Goal: Information Seeking & Learning: Find contact information

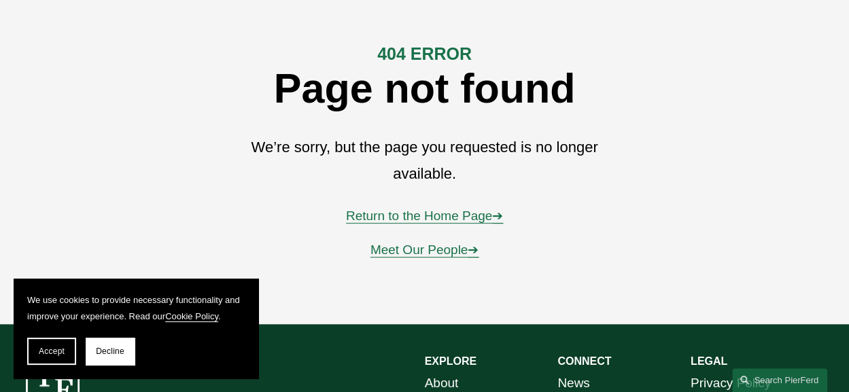
scroll to position [147, 0]
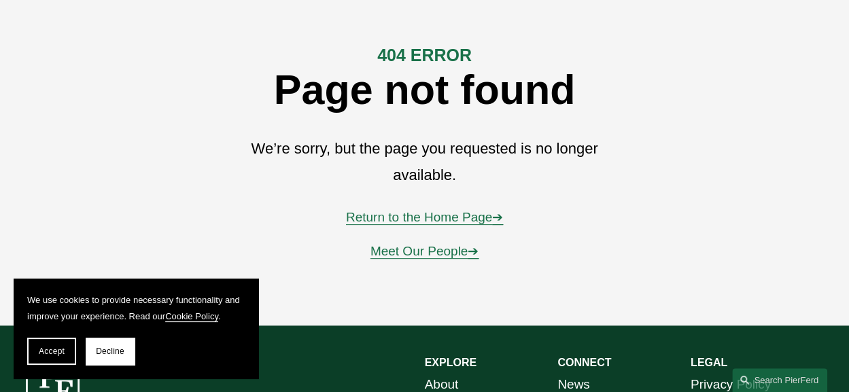
click at [473, 220] on link "Return to the Home Page ➔" at bounding box center [424, 217] width 157 height 14
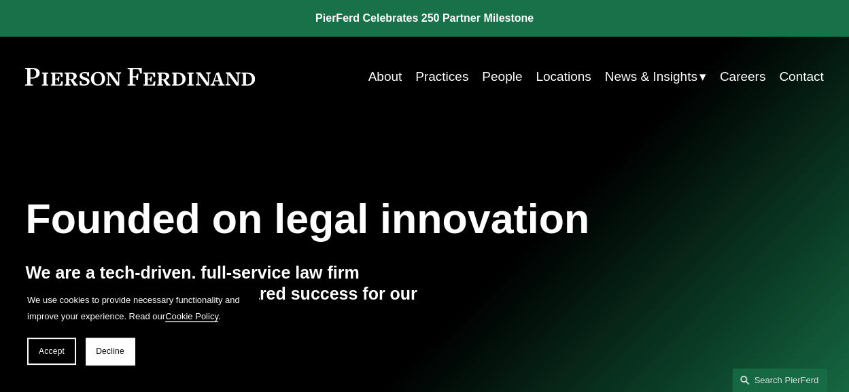
click at [116, 334] on section "We use cookies to provide necessary functionality and improve your experience. …" at bounding box center [136, 329] width 245 height 100
click at [117, 351] on span "Decline" at bounding box center [110, 352] width 29 height 10
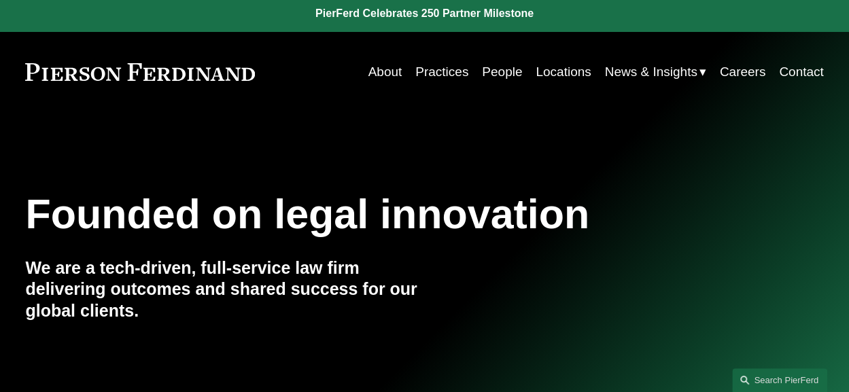
scroll to position [3, 0]
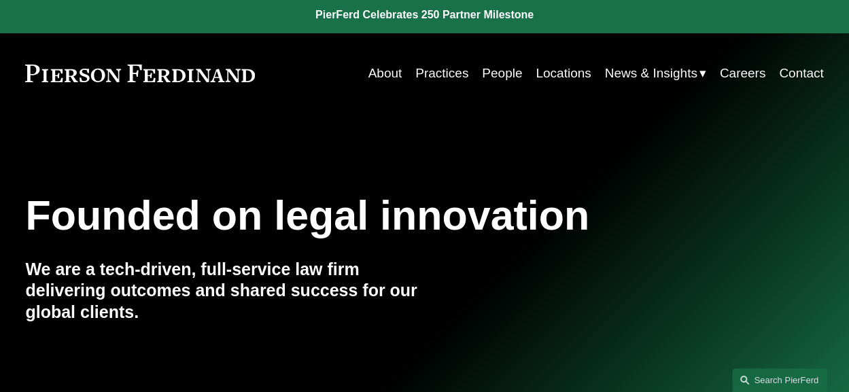
click at [506, 70] on link "People" at bounding box center [502, 73] width 40 height 26
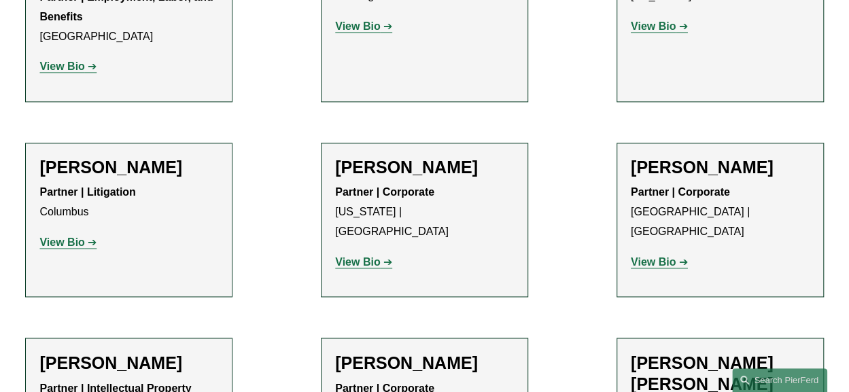
scroll to position [3459, 0]
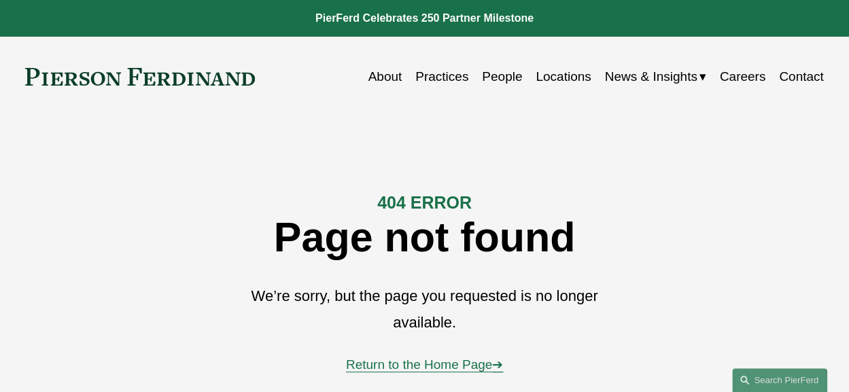
click at [496, 73] on link "People" at bounding box center [502, 77] width 40 height 26
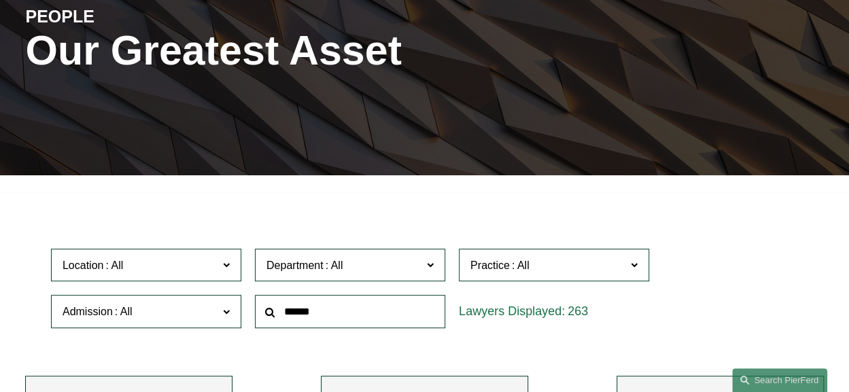
scroll to position [170, 0]
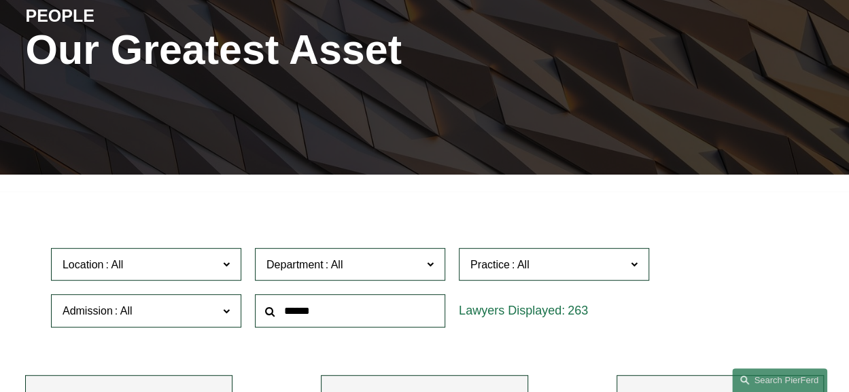
click at [191, 258] on label "Location" at bounding box center [146, 264] width 190 height 33
click at [0, 0] on link "London" at bounding box center [0, 0] width 0 height 0
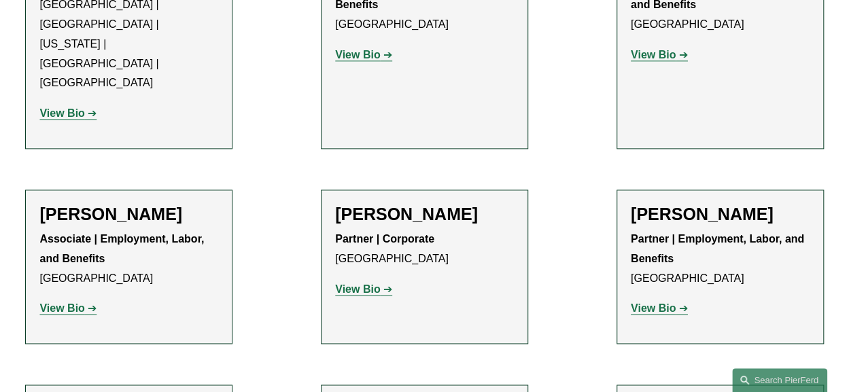
scroll to position [845, 0]
click at [381, 283] on link "View Bio" at bounding box center [363, 289] width 57 height 12
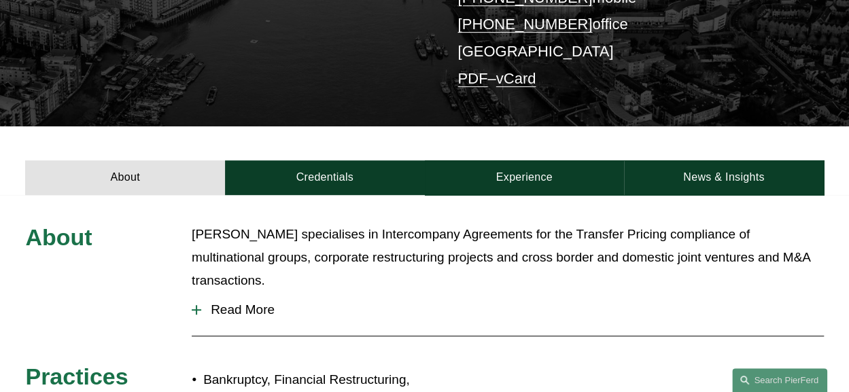
scroll to position [331, 0]
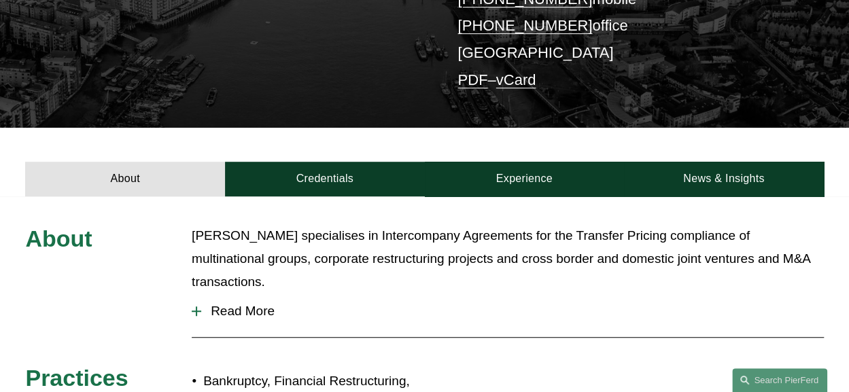
click at [260, 304] on span "Read More" at bounding box center [512, 311] width 622 height 15
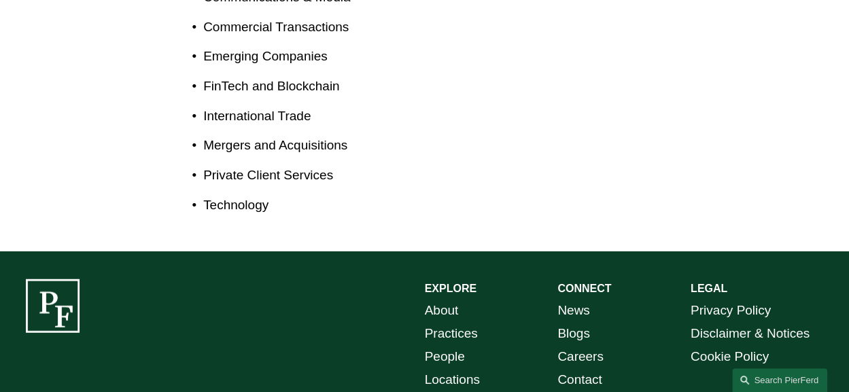
scroll to position [1632, 0]
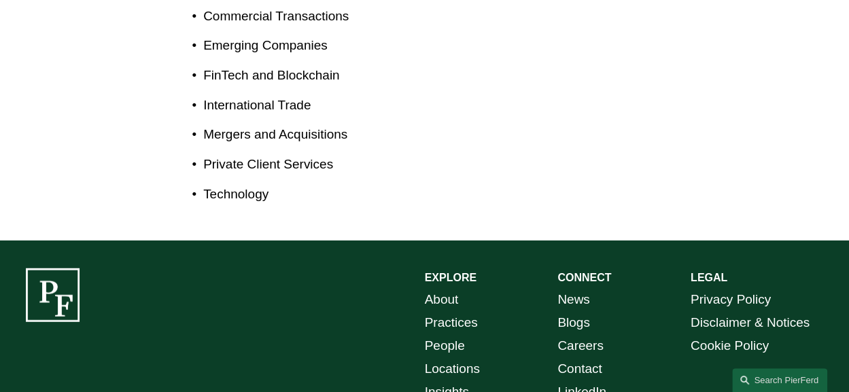
click at [438, 288] on link "About" at bounding box center [442, 299] width 34 height 23
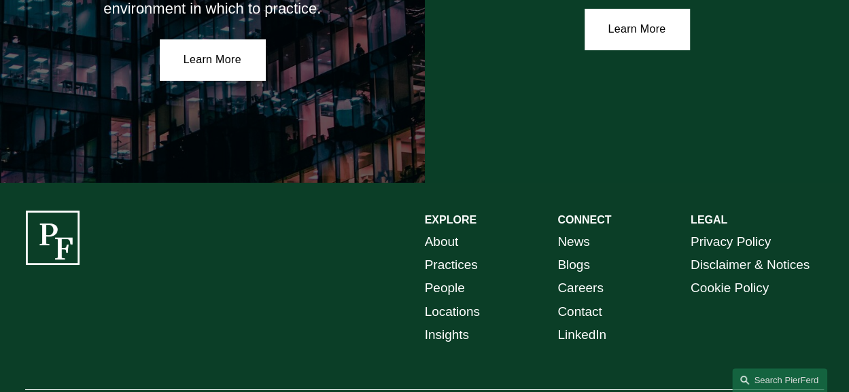
scroll to position [2422, 0]
